Goal: Information Seeking & Learning: Learn about a topic

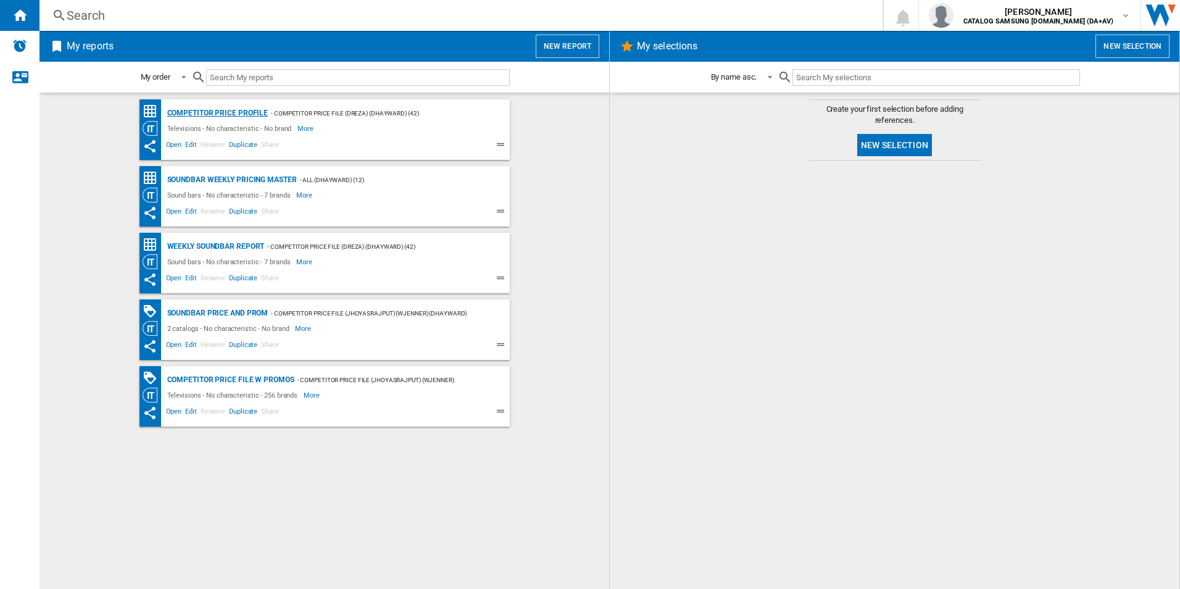
click at [220, 116] on div "Competitor Price Profile" at bounding box center [216, 113] width 104 height 15
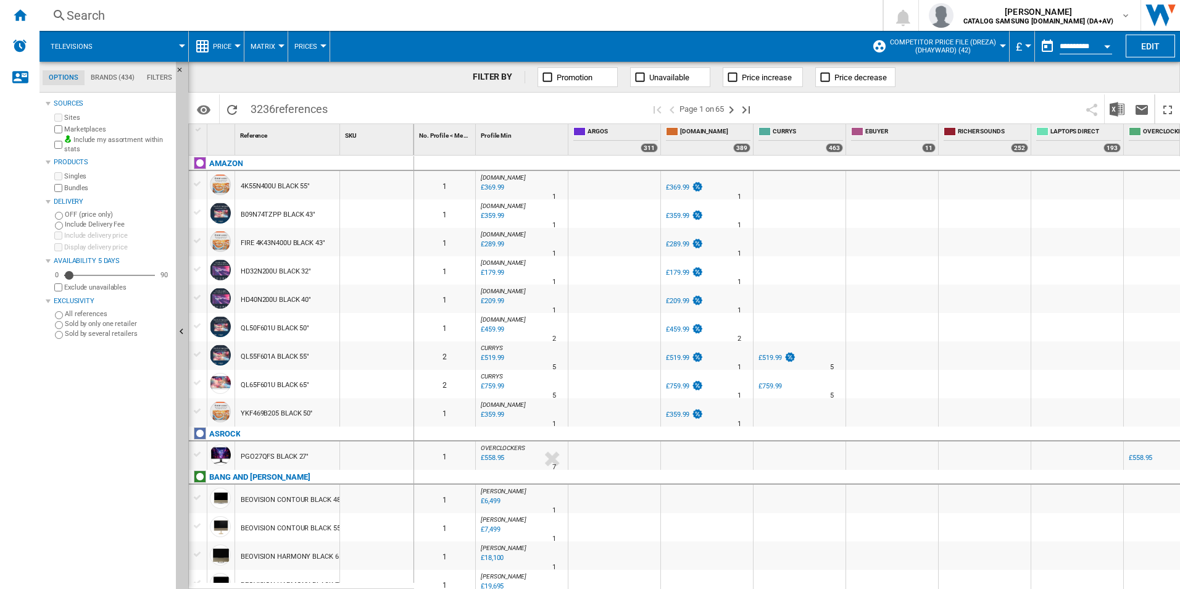
click at [119, 80] on md-tab-item "Brands (434)" at bounding box center [113, 77] width 56 height 15
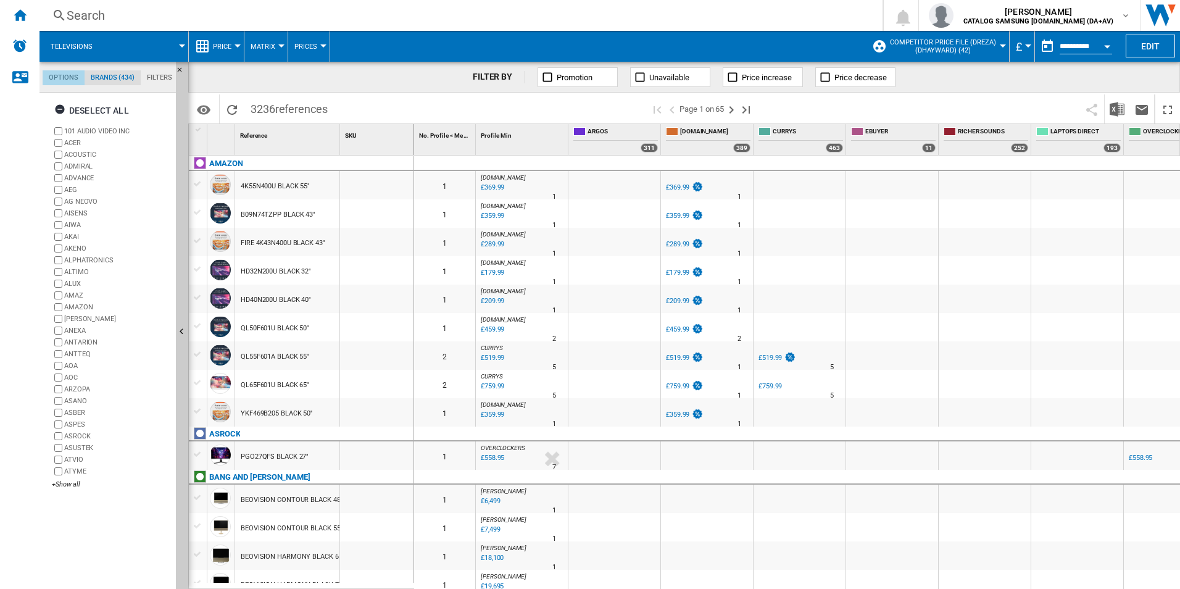
click at [65, 80] on md-tab-item "Options" at bounding box center [64, 77] width 42 height 15
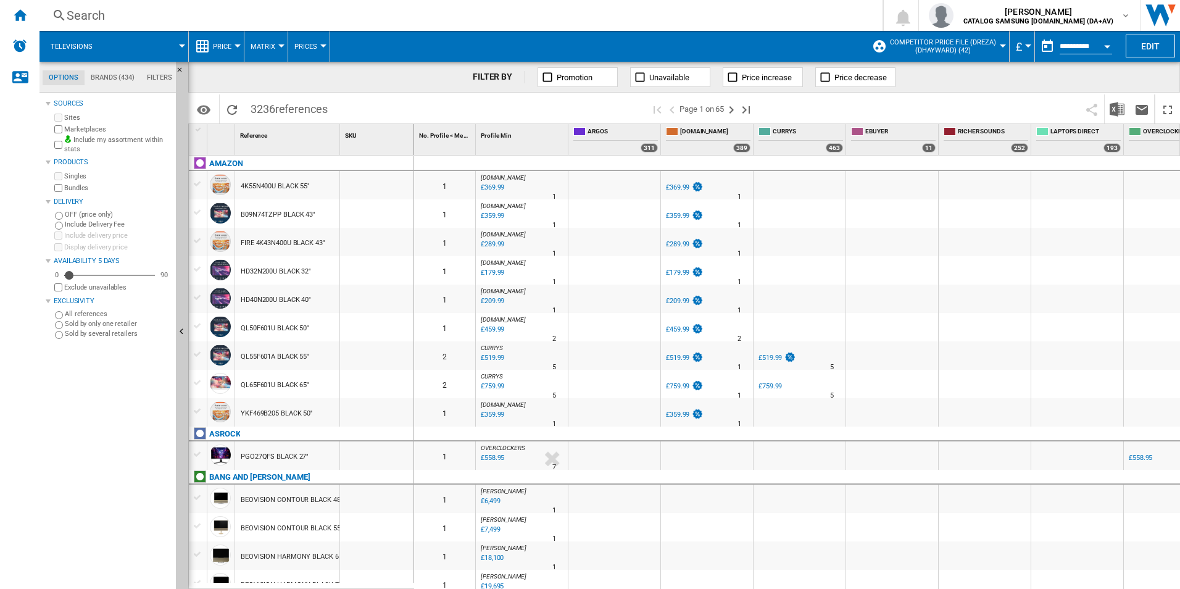
click at [145, 48] on span at bounding box center [146, 46] width 72 height 31
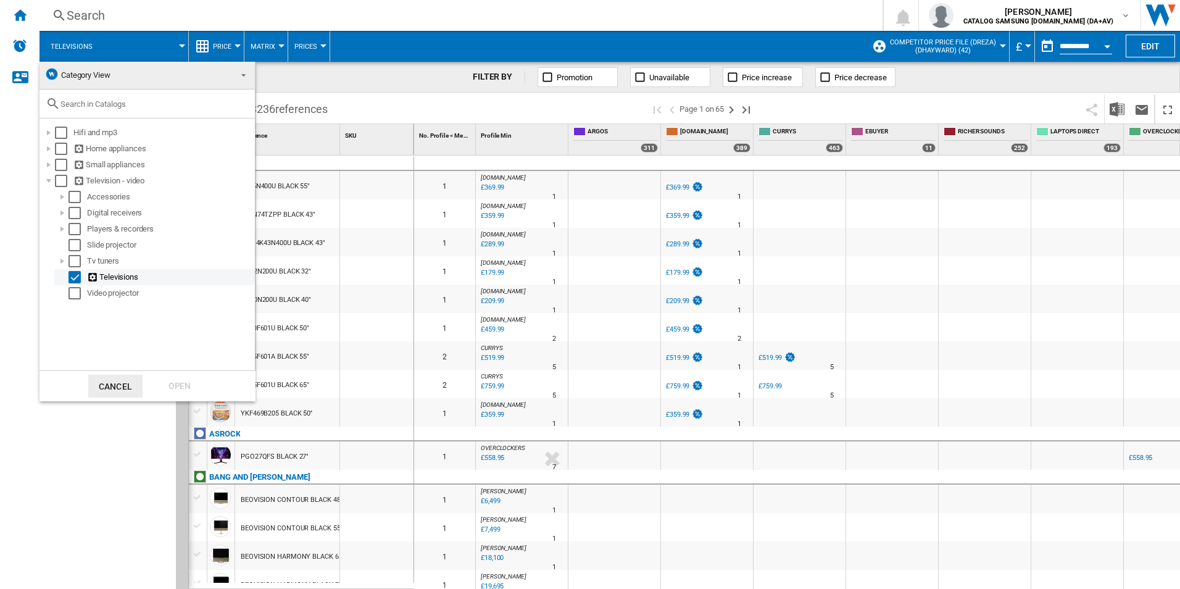
click at [77, 277] on div "Select" at bounding box center [75, 277] width 12 height 12
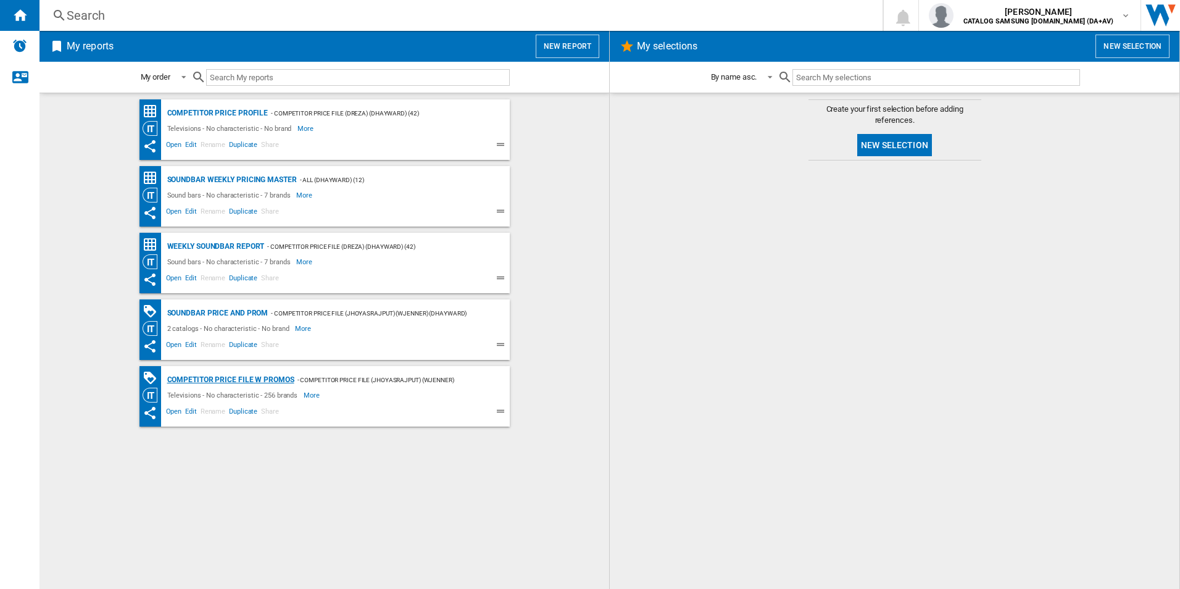
click at [248, 383] on div "Competitor price file w promos" at bounding box center [229, 379] width 130 height 15
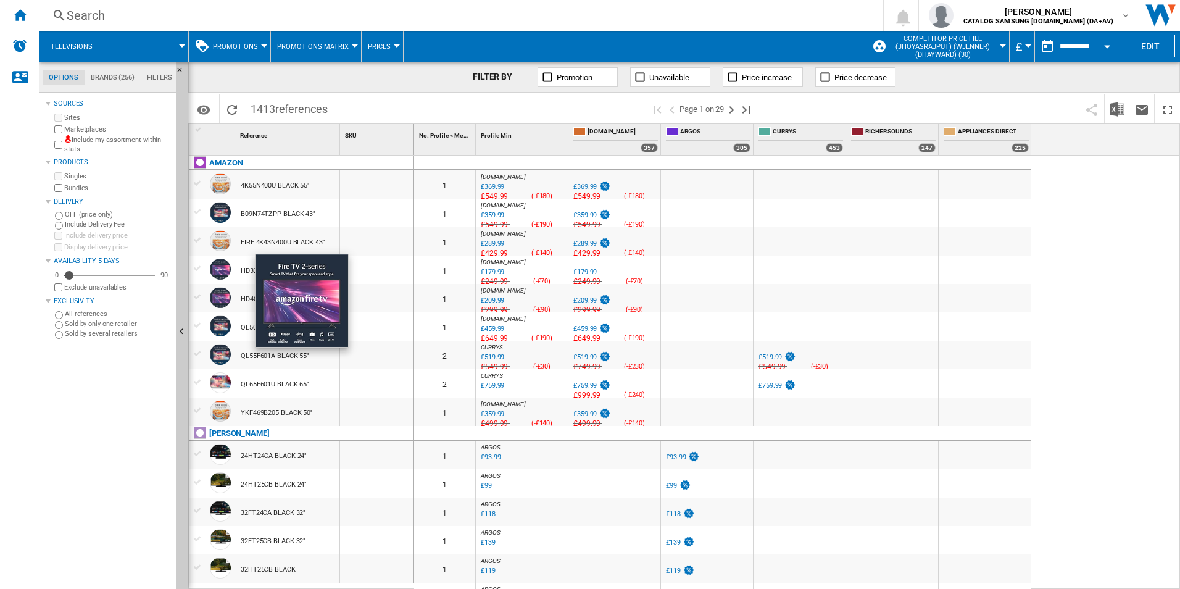
click at [225, 268] on div at bounding box center [220, 269] width 21 height 21
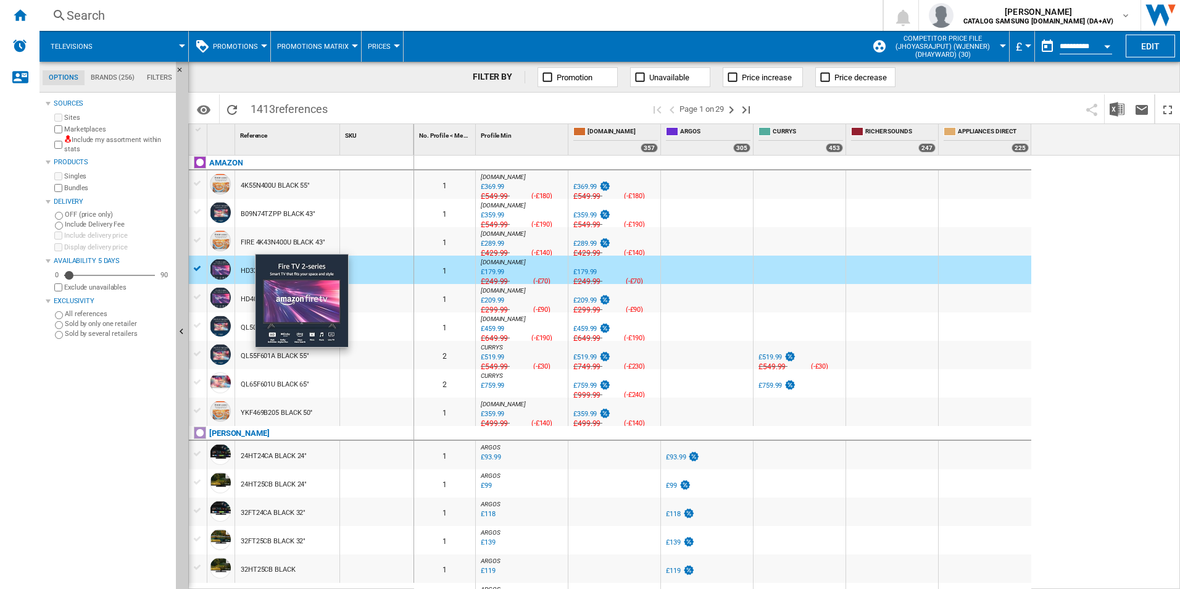
click at [219, 267] on div at bounding box center [220, 269] width 21 height 21
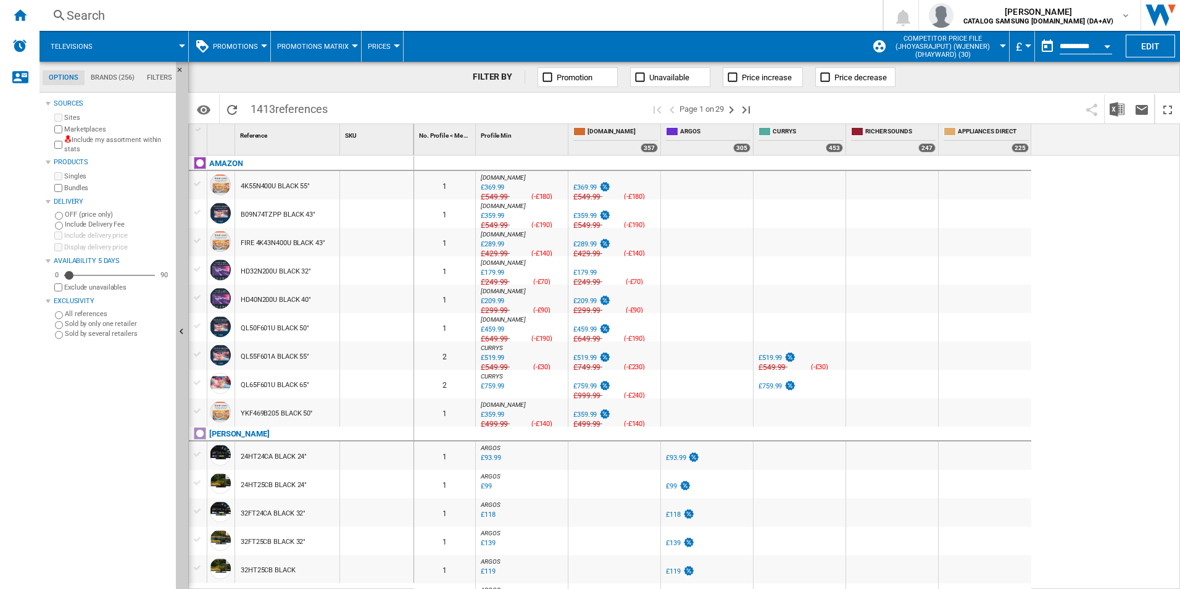
click at [56, 49] on span "Televisions" at bounding box center [72, 47] width 42 height 8
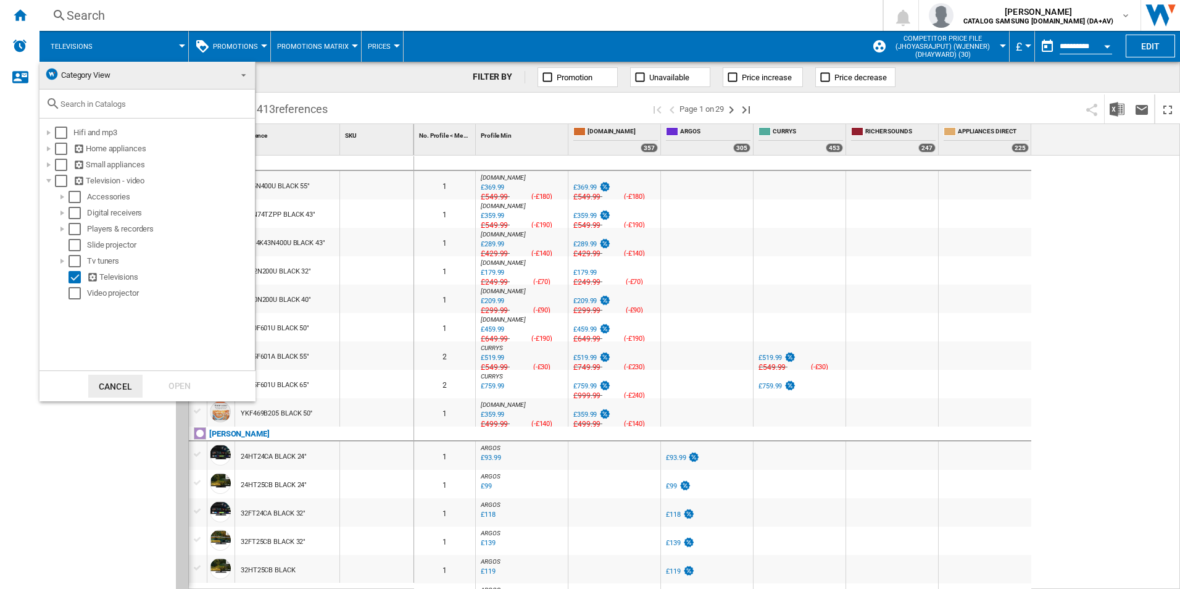
click at [107, 75] on span "Category View" at bounding box center [85, 74] width 49 height 9
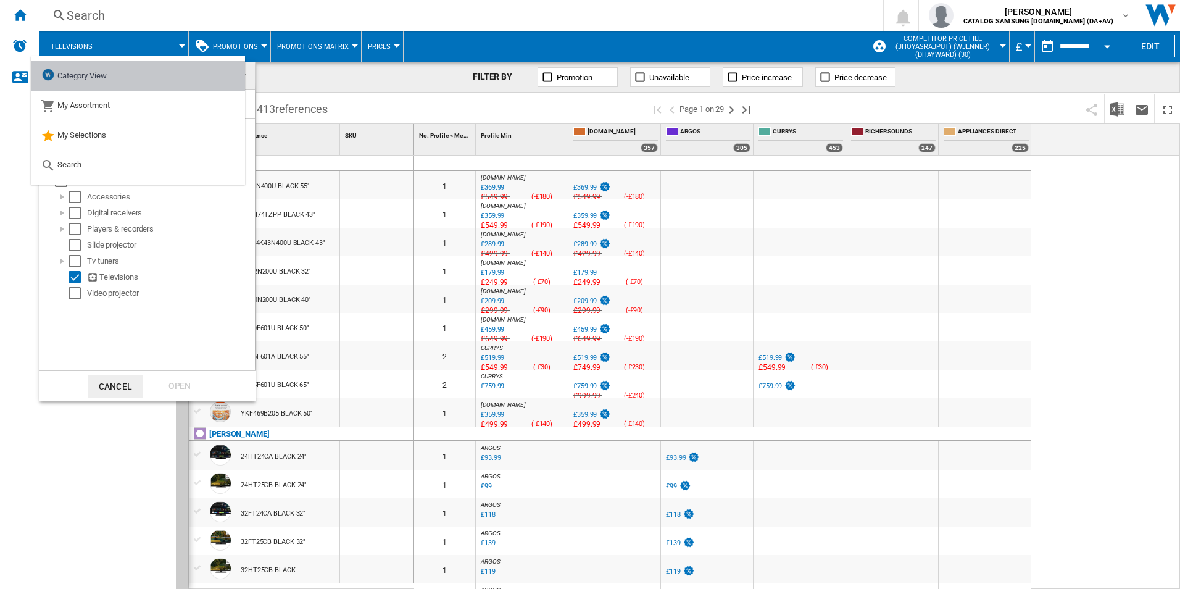
click at [107, 75] on span "Category View" at bounding box center [81, 75] width 49 height 9
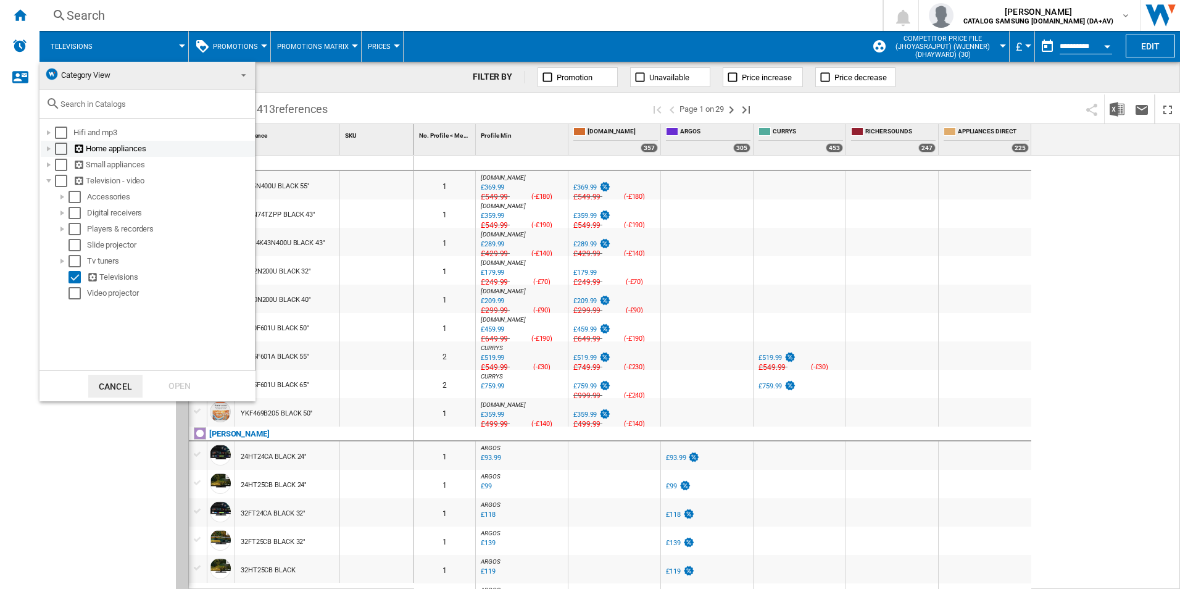
click at [49, 149] on div at bounding box center [49, 149] width 12 height 12
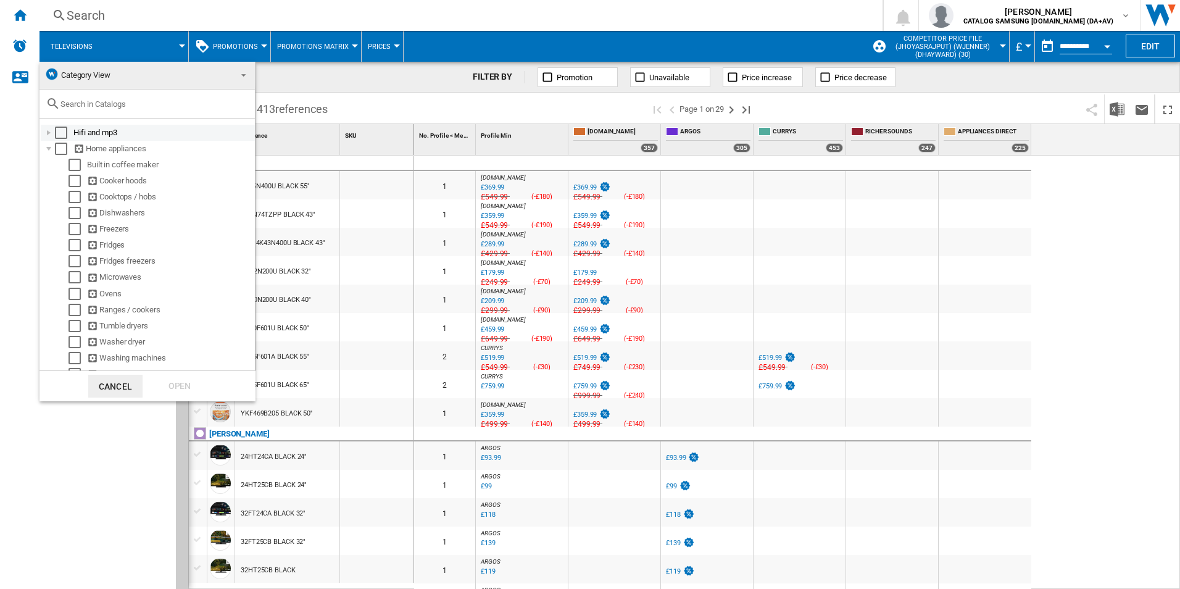
click at [60, 130] on div "Select" at bounding box center [61, 133] width 12 height 12
click at [159, 389] on div "Open" at bounding box center [179, 386] width 54 height 23
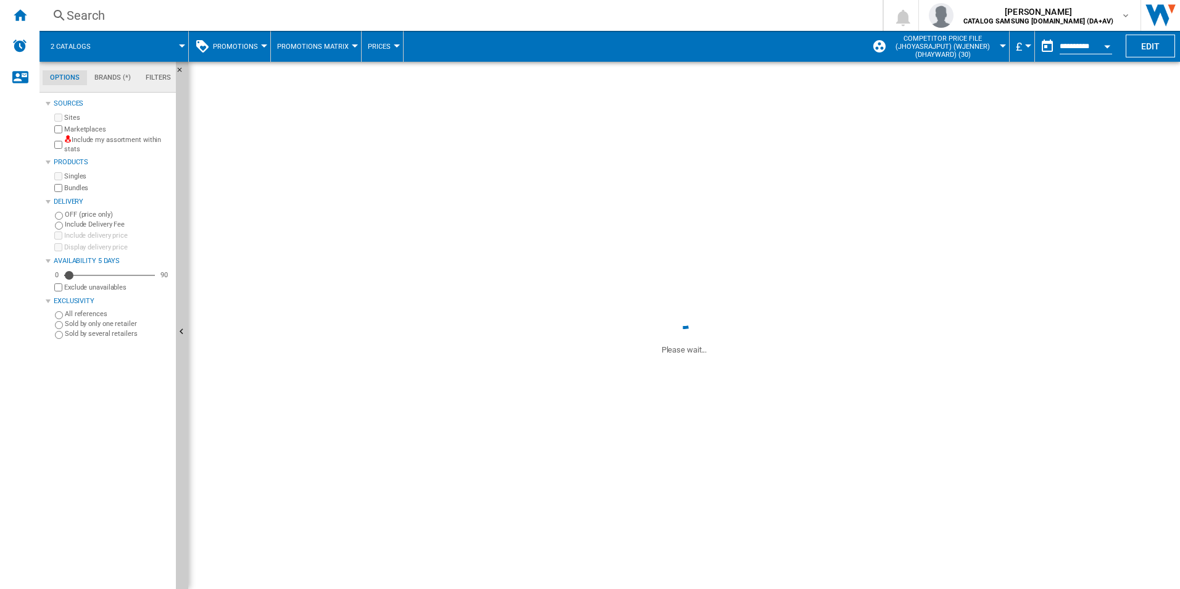
click at [155, 56] on span at bounding box center [145, 46] width 74 height 31
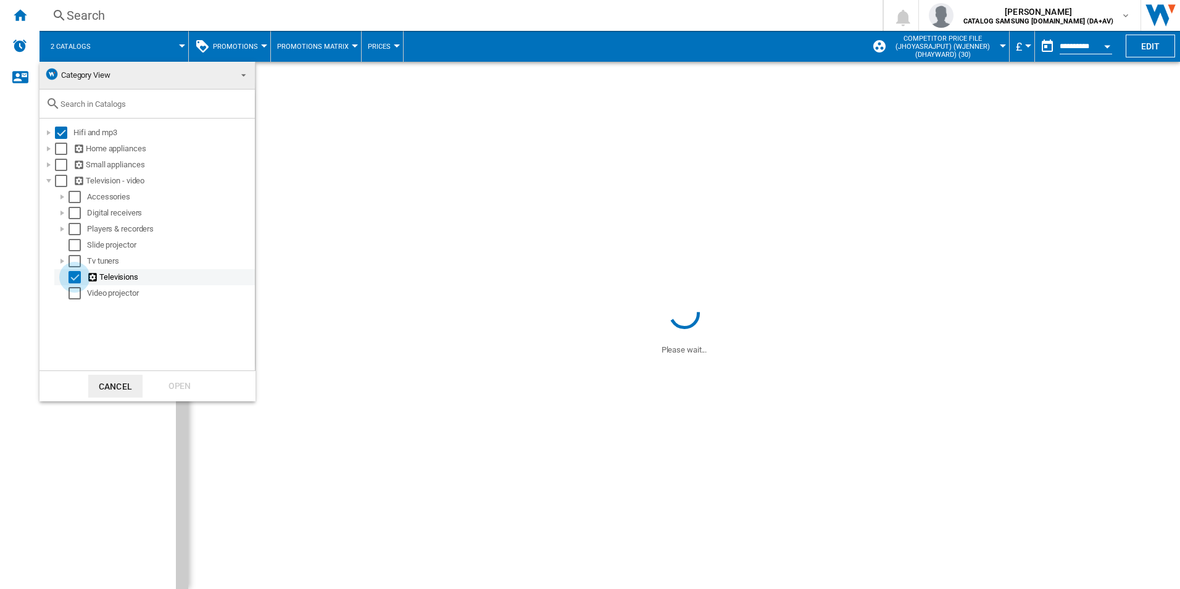
click at [72, 275] on div "Select" at bounding box center [75, 277] width 12 height 12
click at [50, 132] on div at bounding box center [49, 133] width 12 height 12
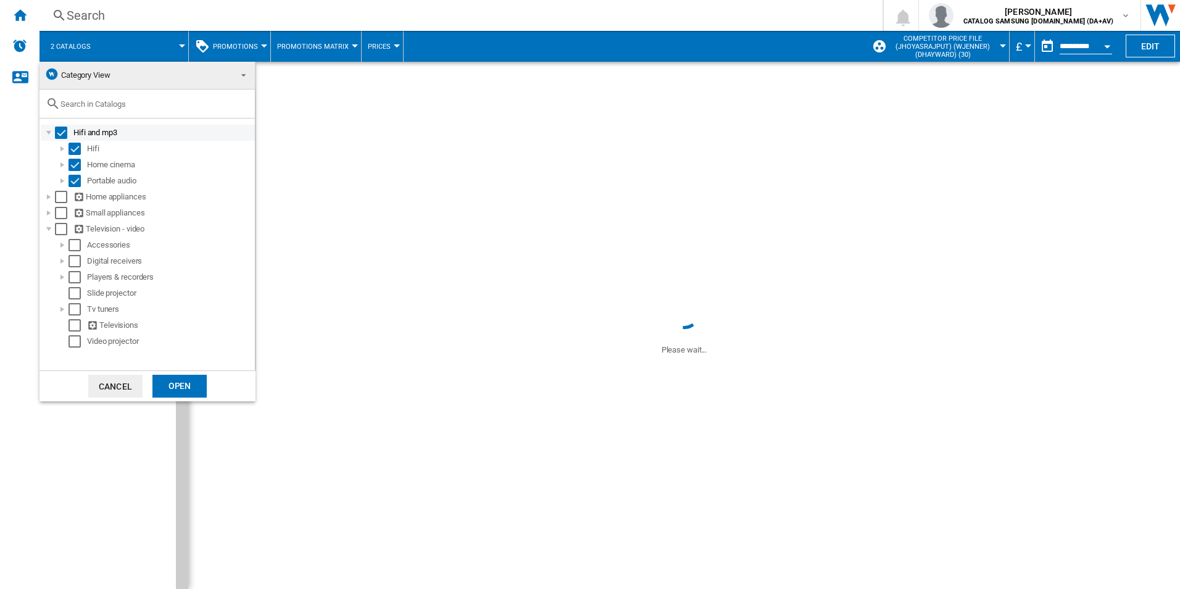
click at [51, 132] on div at bounding box center [49, 133] width 12 height 12
click at [63, 125] on div "Hifi and mp3" at bounding box center [148, 133] width 214 height 16
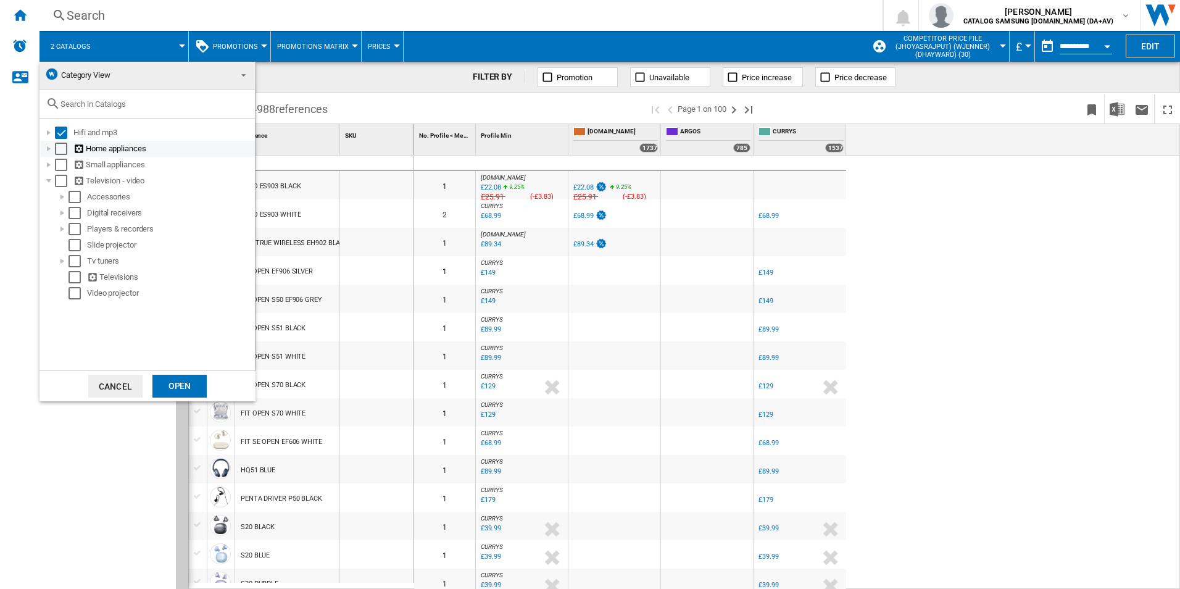
click at [46, 148] on div at bounding box center [49, 149] width 12 height 12
click at [48, 149] on div at bounding box center [49, 149] width 12 height 12
click at [70, 278] on div "Select" at bounding box center [75, 277] width 12 height 12
click at [174, 389] on div "Open" at bounding box center [179, 386] width 54 height 23
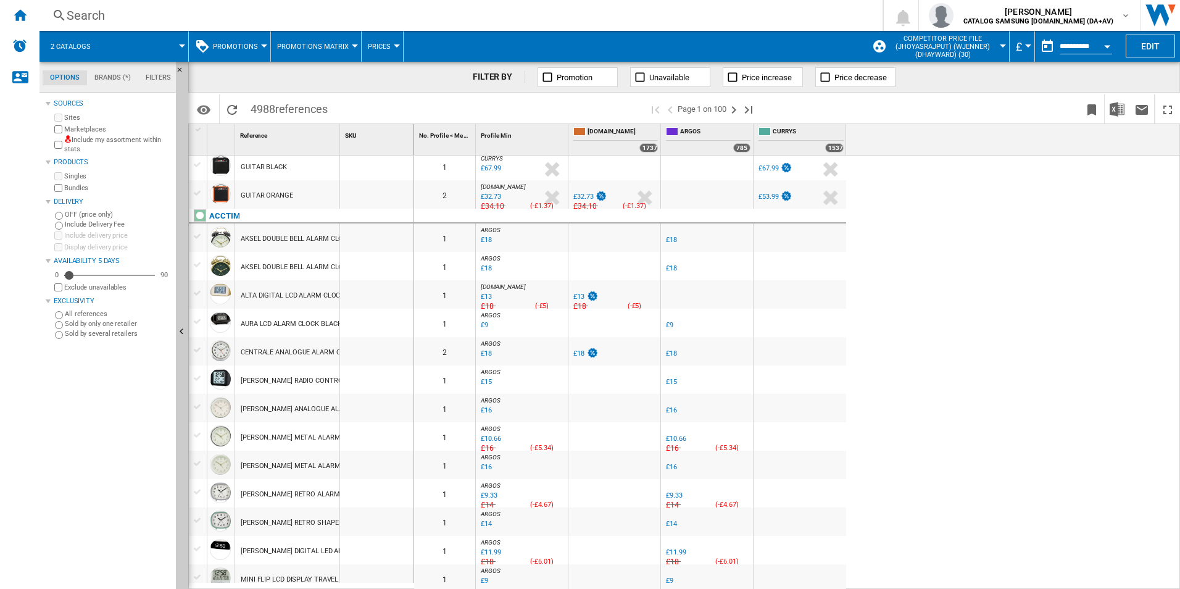
scroll to position [1025, 0]
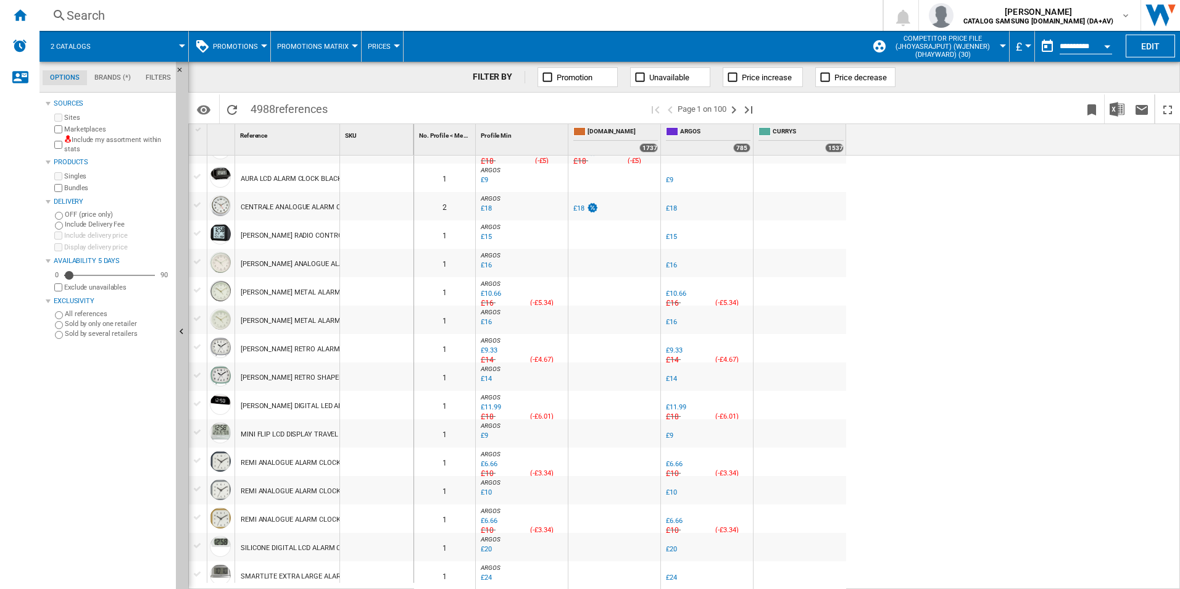
click at [106, 40] on div "2 catalogs" at bounding box center [114, 46] width 136 height 31
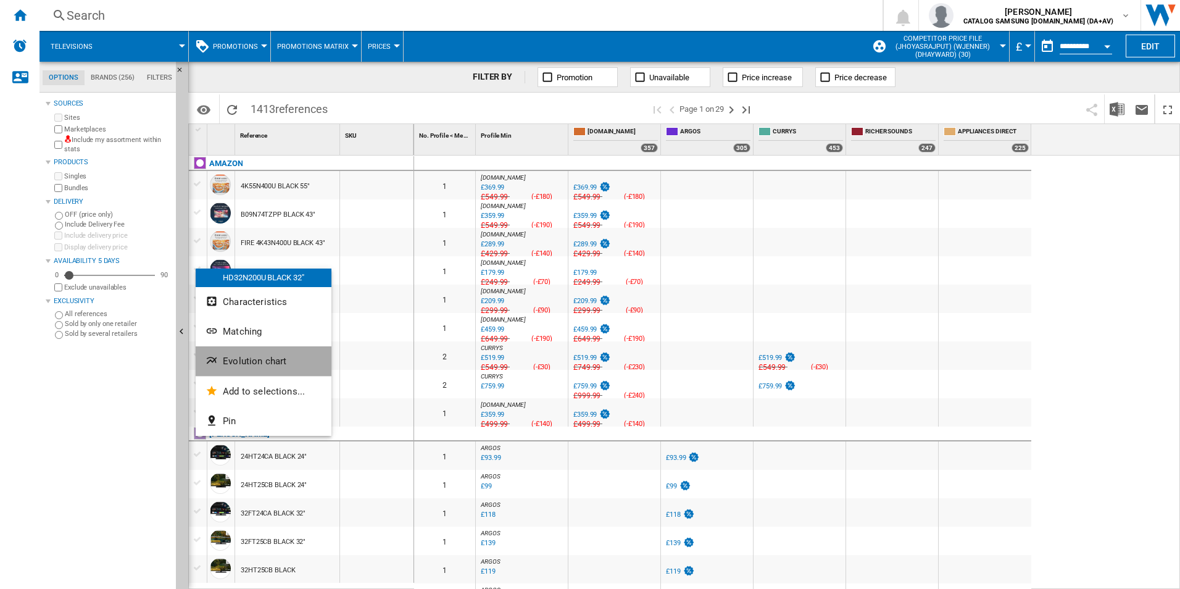
click at [265, 358] on span "Evolution chart" at bounding box center [255, 361] width 64 height 11
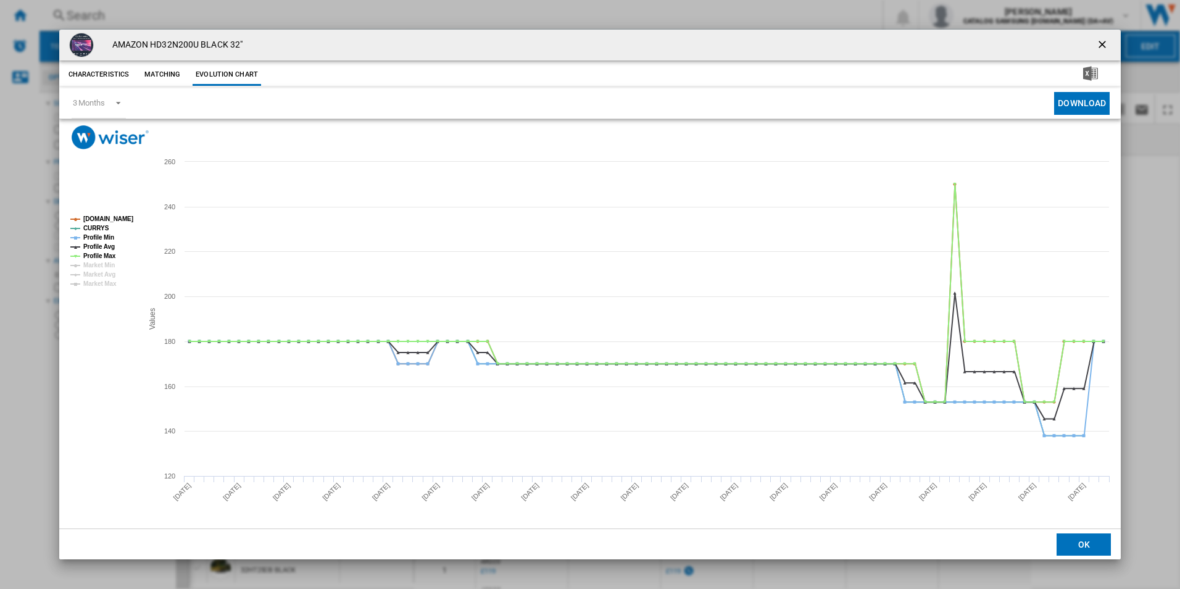
click at [172, 74] on button "Matching" at bounding box center [162, 75] width 54 height 22
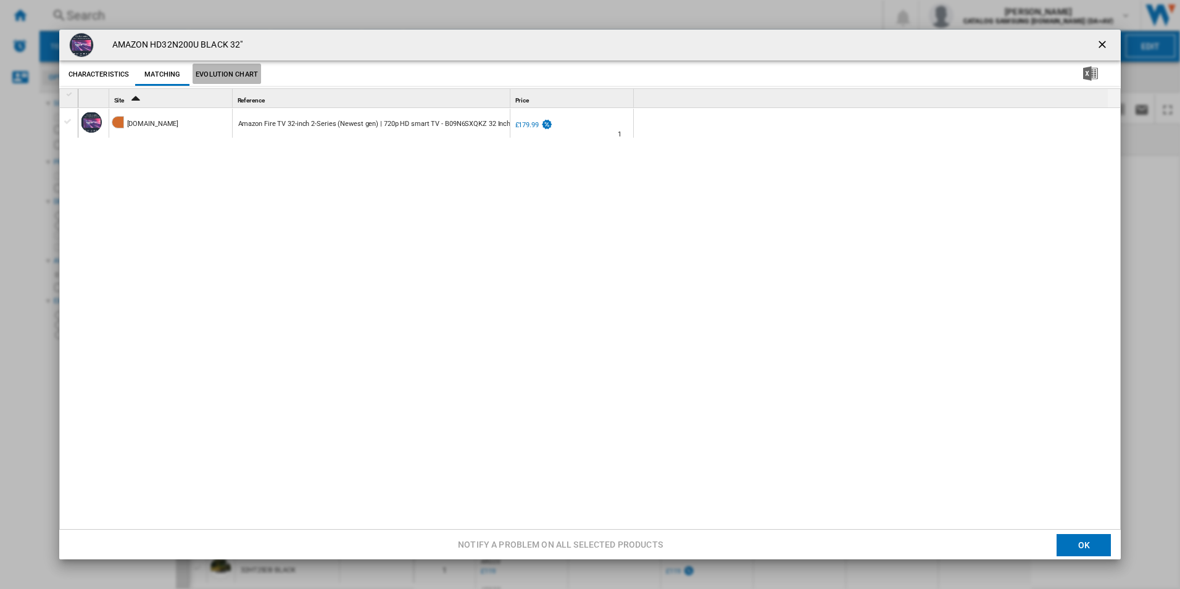
click at [232, 74] on button "Evolution chart" at bounding box center [227, 75] width 69 height 22
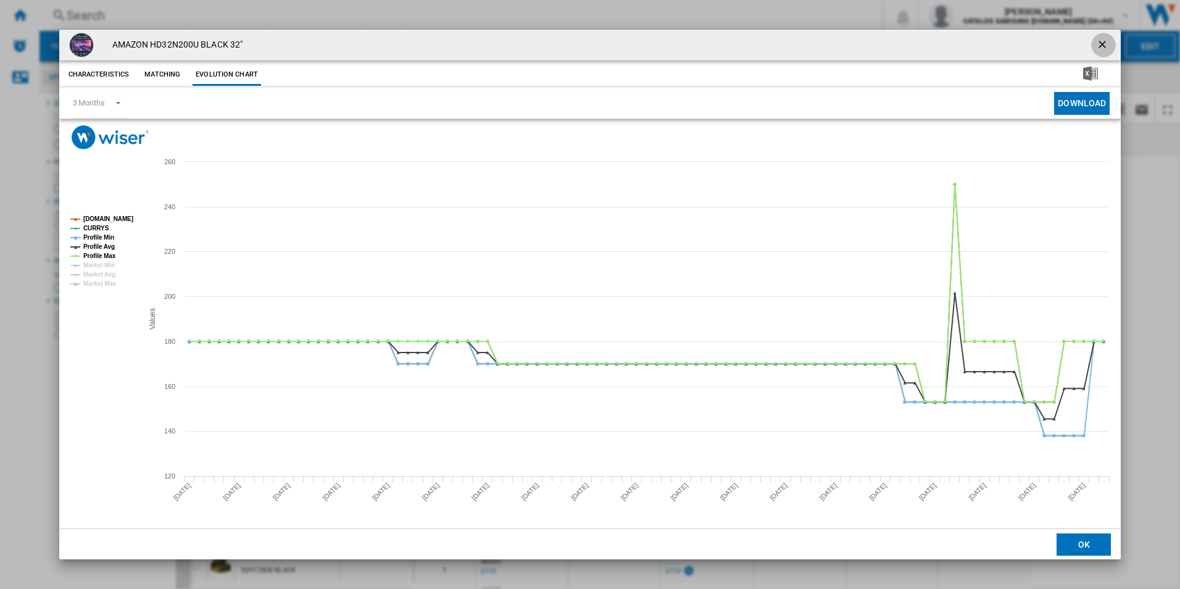
click at [1097, 43] on ng-md-icon "getI18NText('BUTTONS.CLOSE_DIALOG')" at bounding box center [1103, 45] width 15 height 15
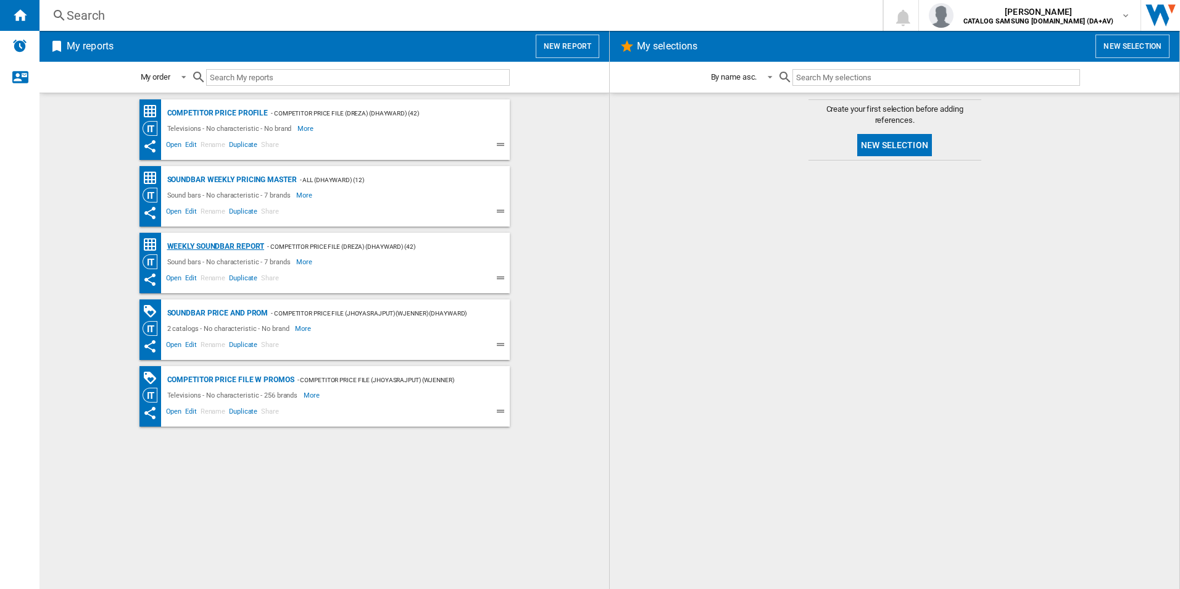
click at [229, 249] on div "Weekly Soundbar Report" at bounding box center [214, 246] width 101 height 15
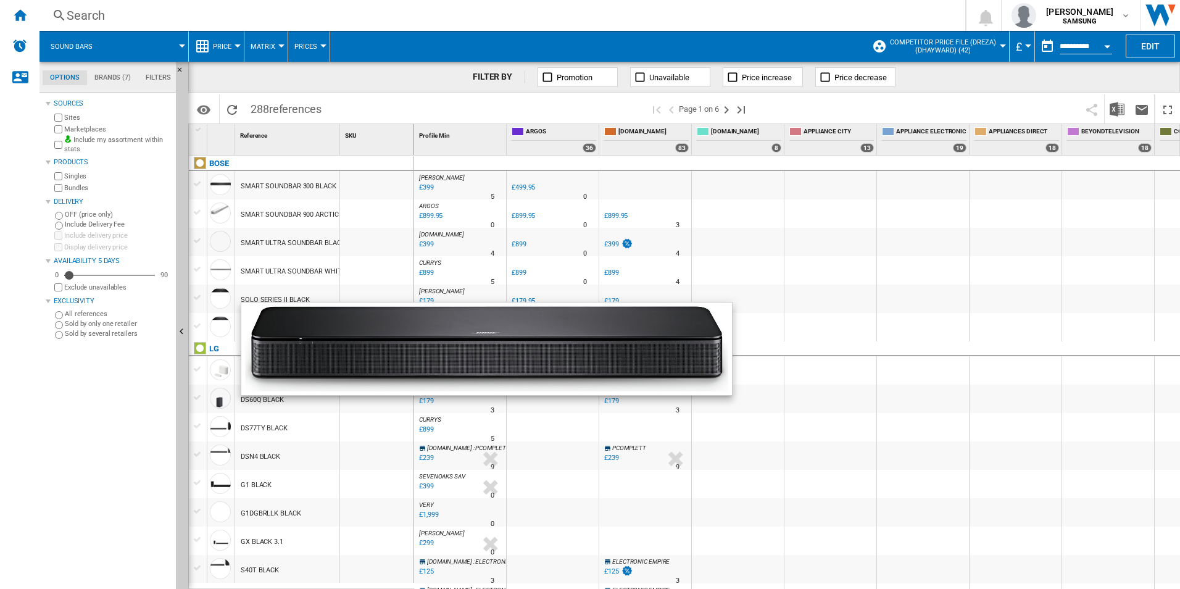
click at [356, 92] on div "FILTER BY Promotion Unavailable Price increase Price decrease" at bounding box center [684, 77] width 992 height 31
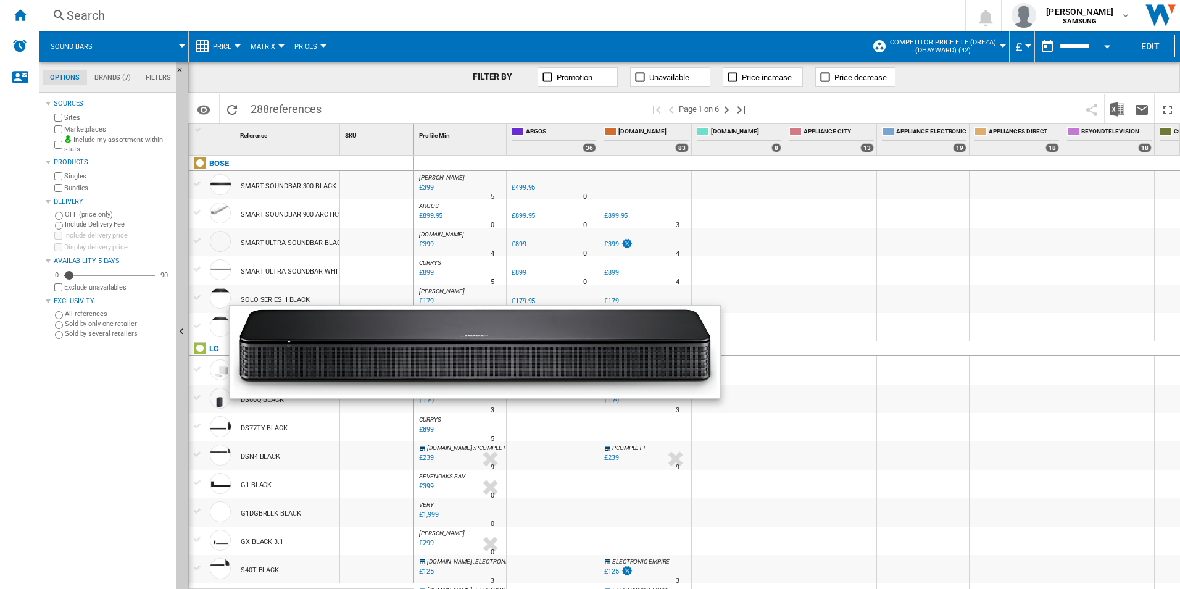
click at [262, 270] on div "SMART ULTRA SOUNDBAR WHITE" at bounding box center [293, 271] width 104 height 28
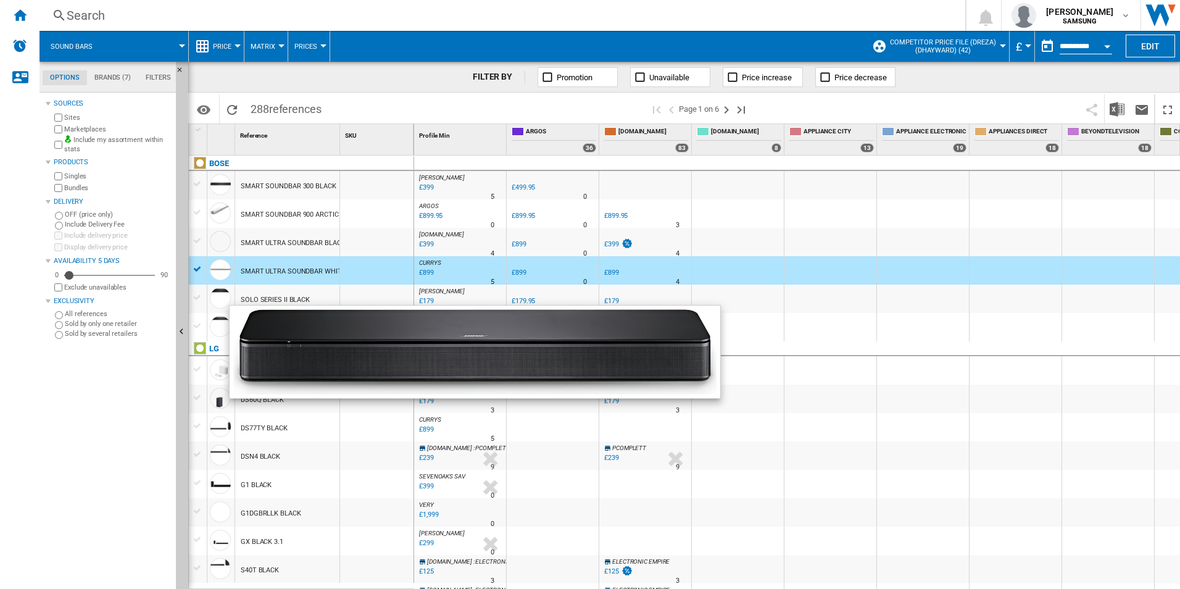
click at [273, 445] on div "DSN4 BLACK" at bounding box center [261, 457] width 40 height 28
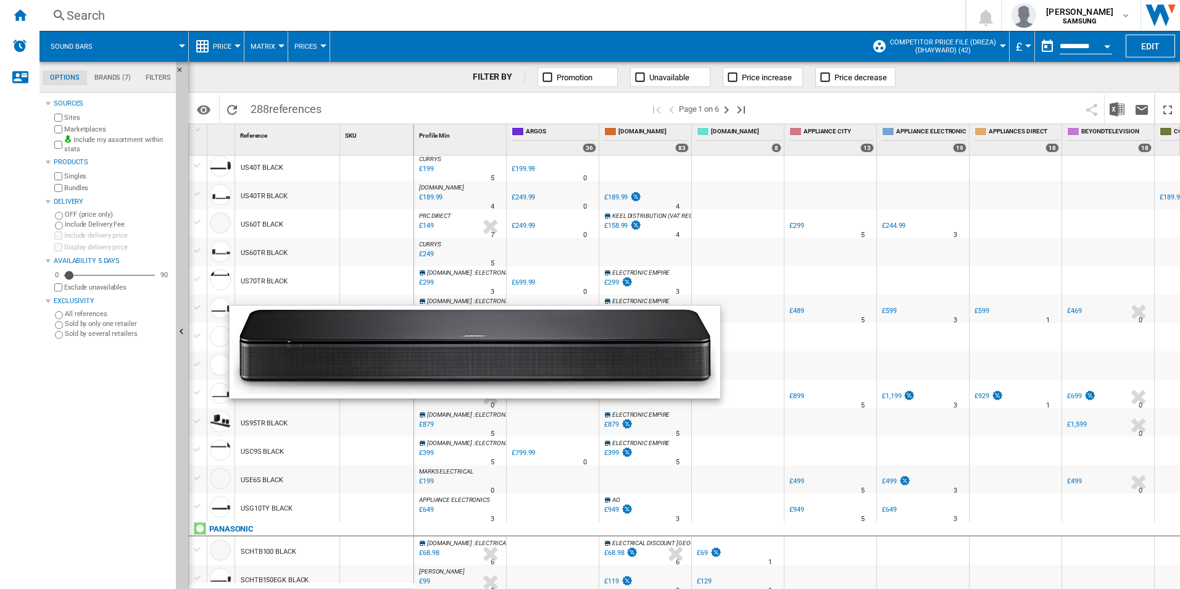
scroll to position [1030, 0]
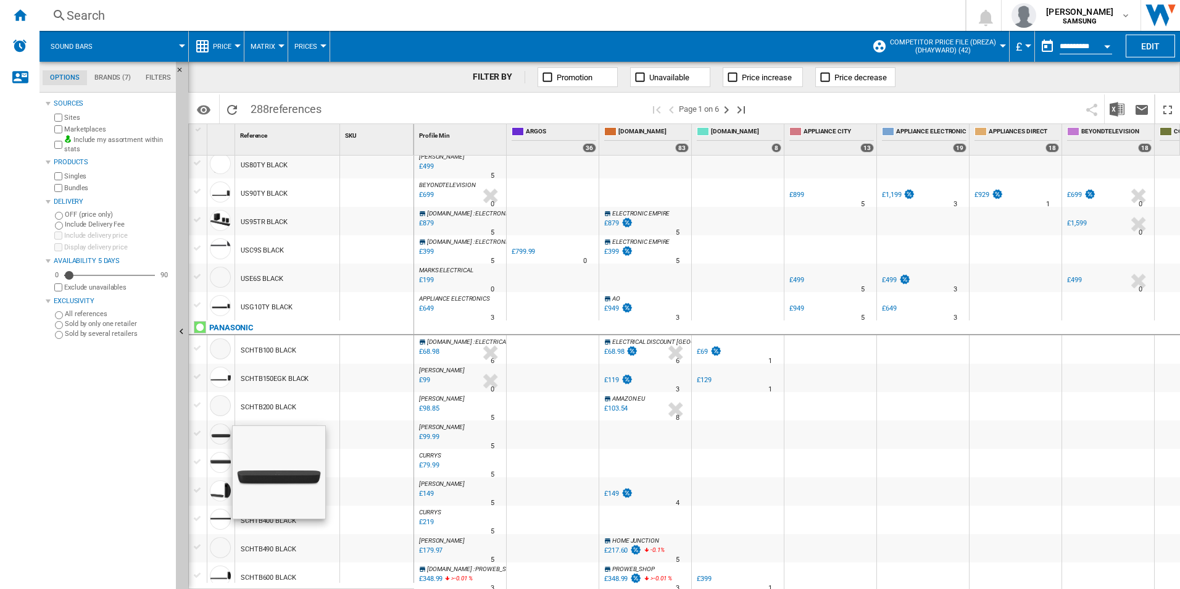
click at [152, 430] on div "Sources Sites Marketplaces Include my assortment within stats Products Singles …" at bounding box center [108, 342] width 125 height 493
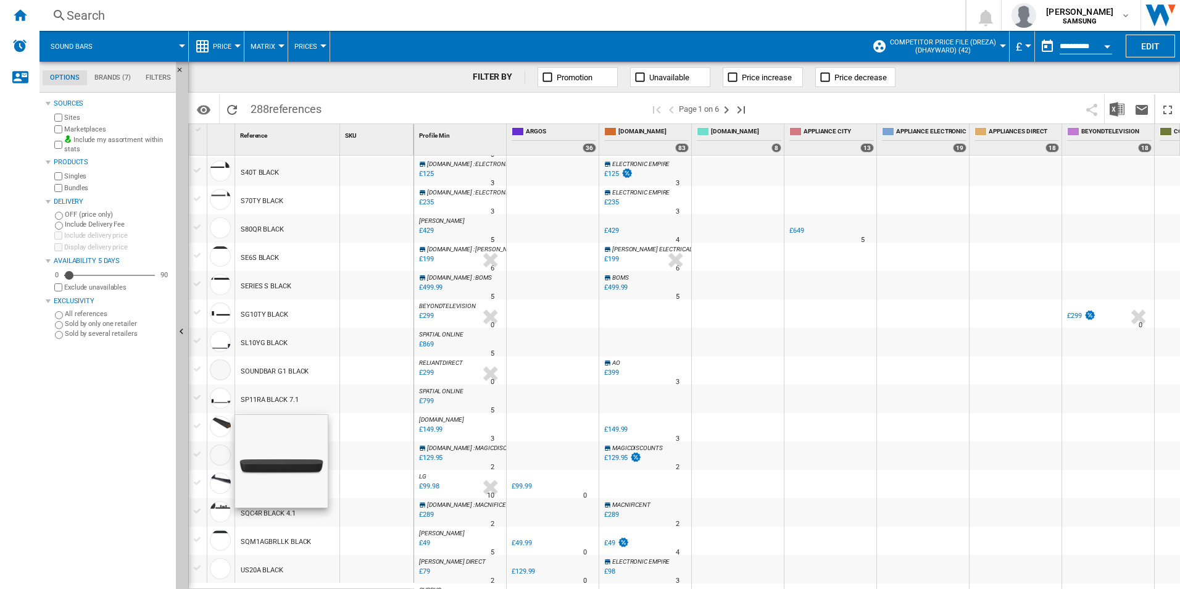
scroll to position [0, 0]
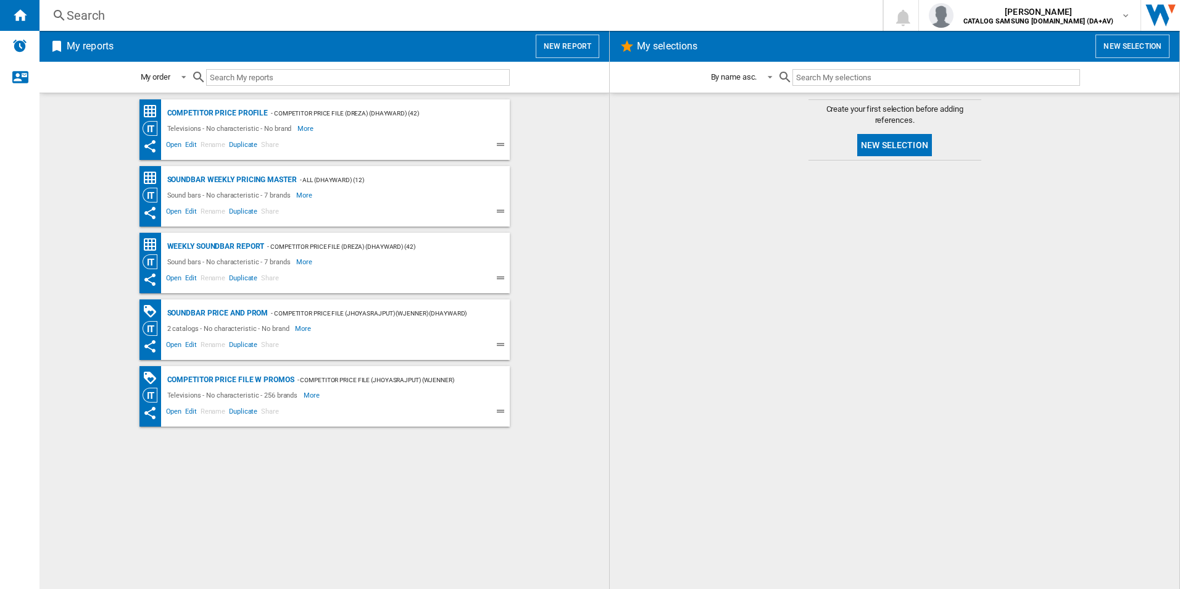
click at [1177, 524] on md-content "Create your first selection before adding references. New selection" at bounding box center [895, 341] width 570 height 496
